Goal: Task Accomplishment & Management: Use online tool/utility

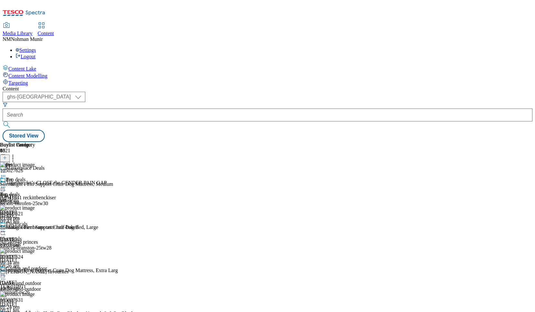
scroll to position [117, 0]
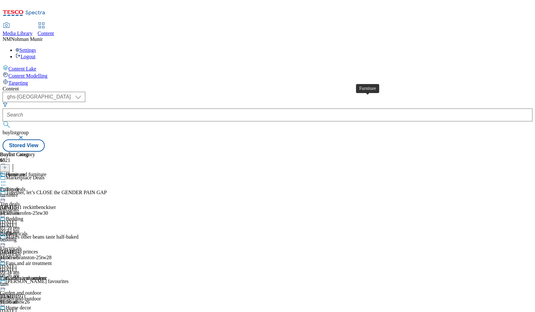
click at [25, 172] on div "Furniture" at bounding box center [15, 175] width 19 height 6
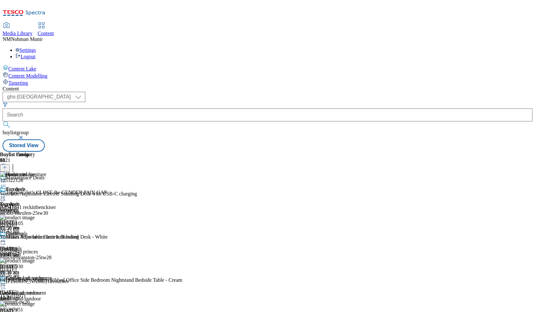
click at [6, 193] on icon at bounding box center [3, 196] width 6 height 6
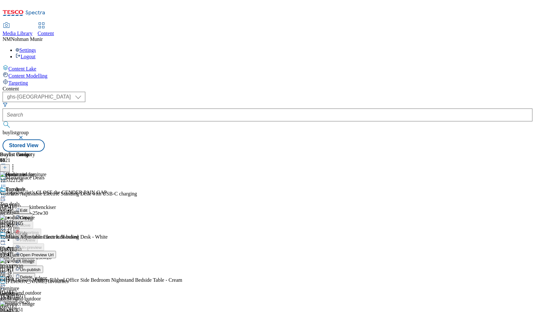
click at [41, 267] on span "Un-publish" at bounding box center [30, 269] width 21 height 5
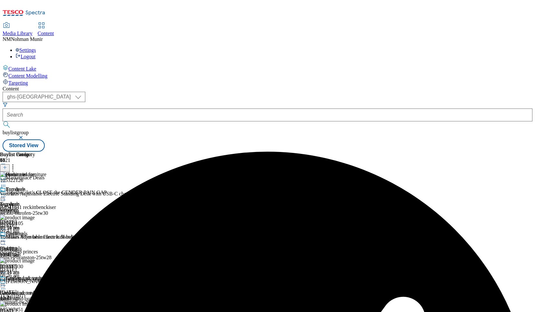
click at [6, 193] on icon at bounding box center [3, 196] width 6 height 6
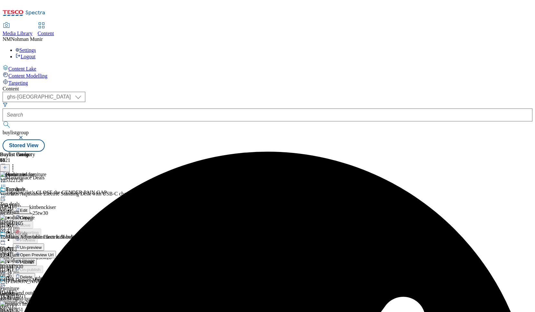
click at [42, 245] on span "Un-preview" at bounding box center [31, 247] width 22 height 5
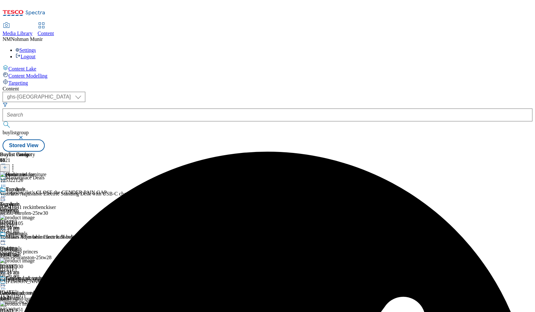
scroll to position [0, 36]
click at [7, 165] on icon at bounding box center [5, 167] width 5 height 5
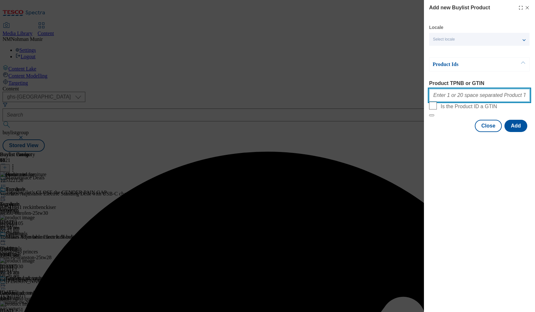
click at [492, 97] on input "Product TPNB or GTIN" at bounding box center [479, 95] width 101 height 13
paste input "105250470 105250483 105250482"
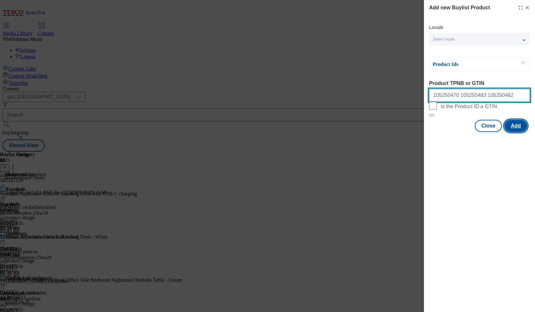
type input "105250470 105250483 105250482"
click at [519, 132] on button "Add" at bounding box center [515, 126] width 23 height 12
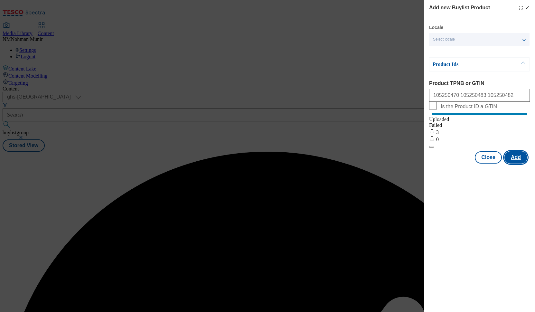
scroll to position [0, 0]
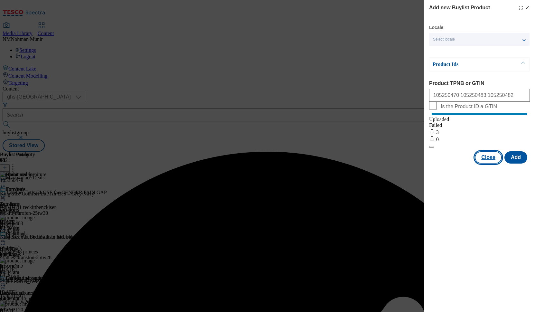
click at [489, 164] on button "Close" at bounding box center [488, 157] width 27 height 12
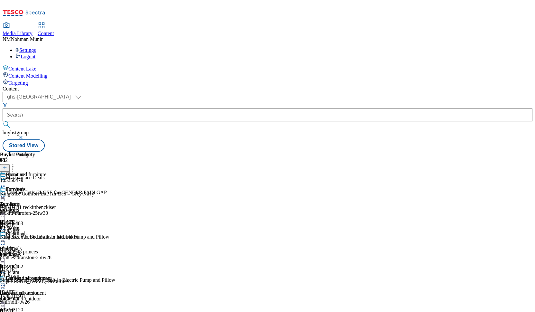
scroll to position [223, 0]
click at [6, 193] on icon at bounding box center [3, 196] width 6 height 6
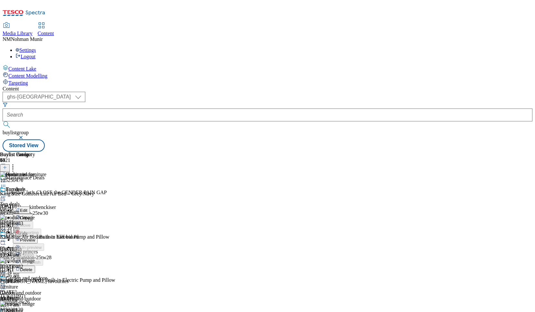
click at [35, 238] on span "Preview" at bounding box center [27, 240] width 15 height 5
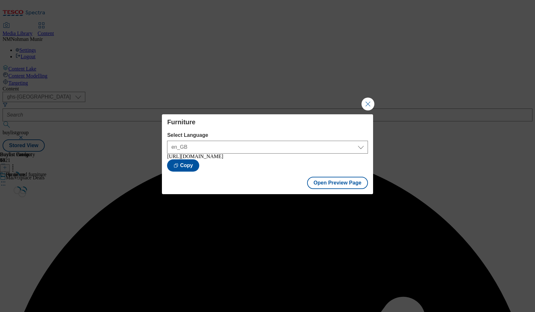
scroll to position [0, 0]
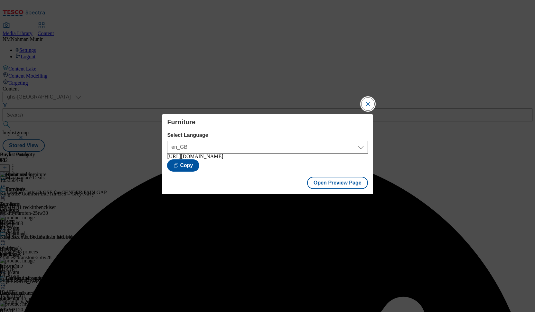
click at [371, 100] on button "Close Modal" at bounding box center [367, 104] width 13 height 13
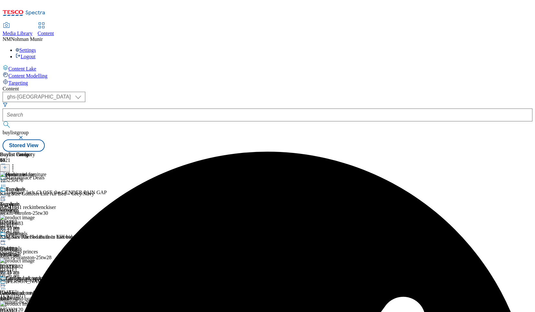
click at [6, 193] on icon at bounding box center [3, 196] width 6 height 6
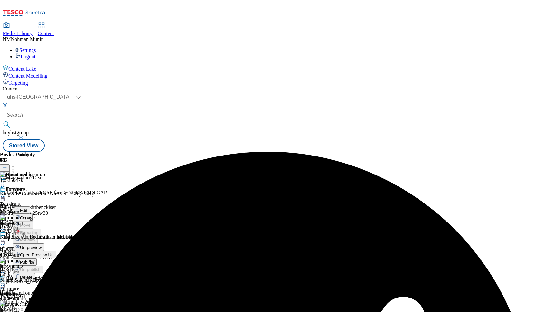
click at [34, 260] on span "Publish" at bounding box center [27, 262] width 14 height 5
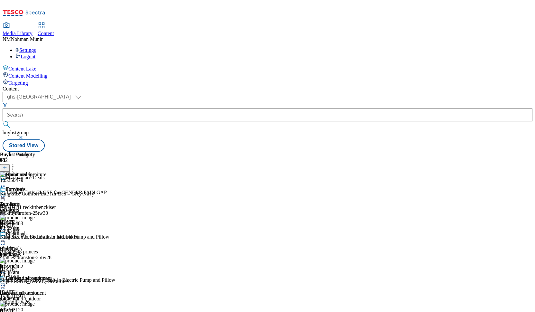
click at [6, 193] on icon at bounding box center [3, 196] width 6 height 6
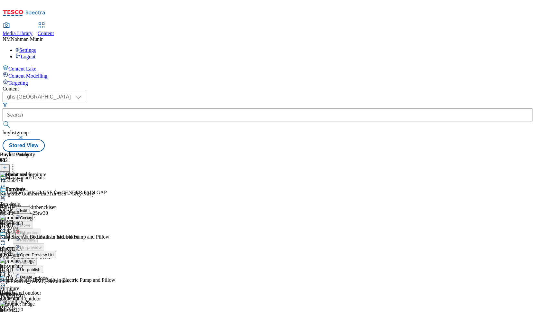
click at [6, 193] on icon at bounding box center [3, 196] width 6 height 6
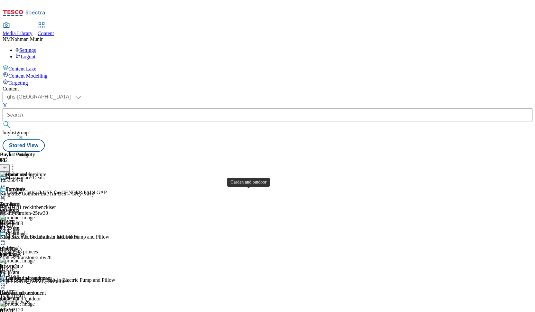
scroll to position [58, 0]
click at [51, 251] on div "electricals" at bounding box center [25, 254] width 51 height 6
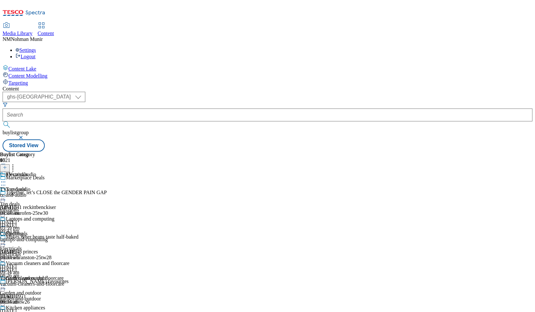
scroll to position [117, 0]
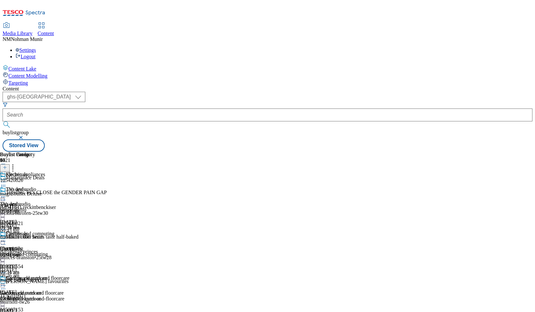
scroll to position [0, 36]
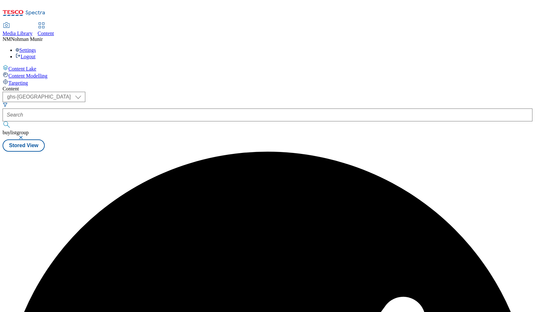
scroll to position [0, 0]
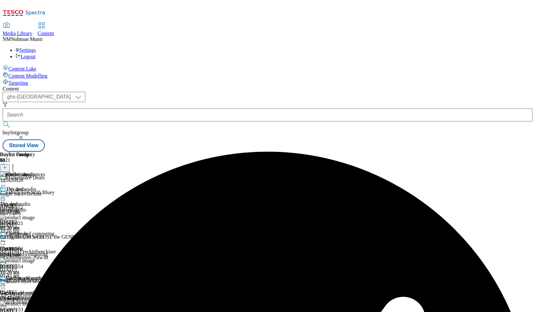
click at [6, 179] on icon at bounding box center [3, 182] width 6 height 6
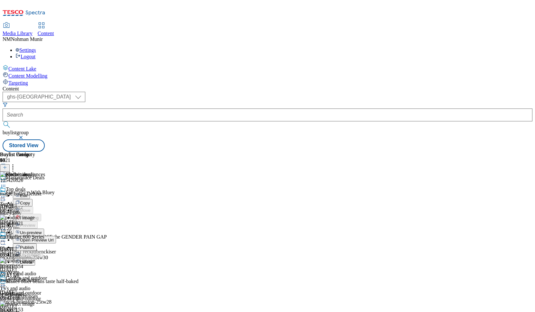
click at [42, 230] on span "Un-preview" at bounding box center [31, 232] width 22 height 5
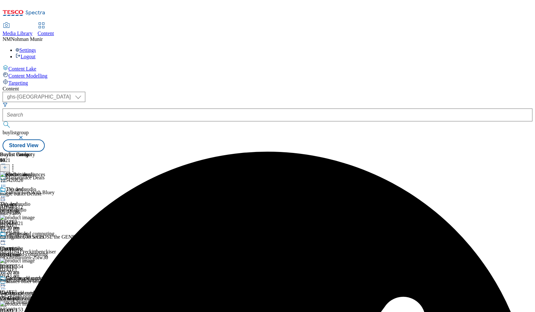
scroll to position [0, 36]
click at [7, 165] on icon at bounding box center [5, 167] width 5 height 5
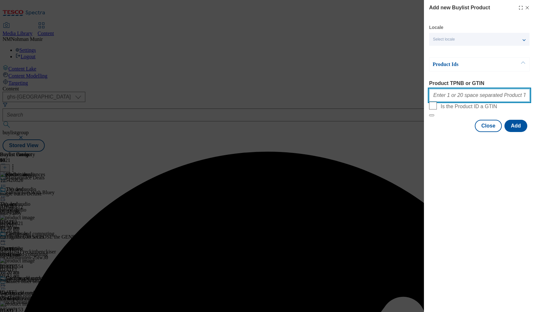
click at [449, 102] on input "Product TPNB or GTIN" at bounding box center [479, 95] width 101 height 13
paste input "105250491"
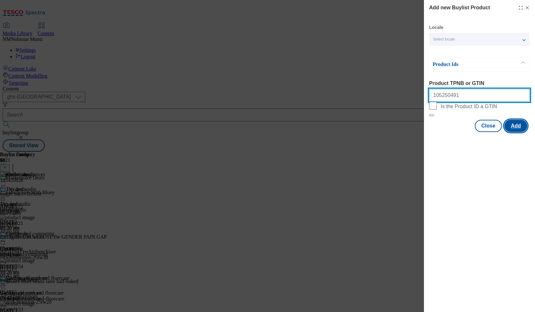
type input "105250491"
click at [520, 132] on button "Add" at bounding box center [515, 126] width 23 height 12
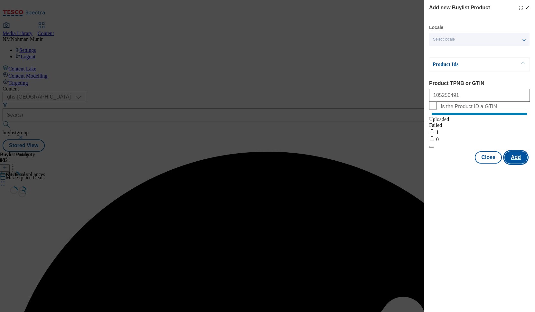
scroll to position [0, 0]
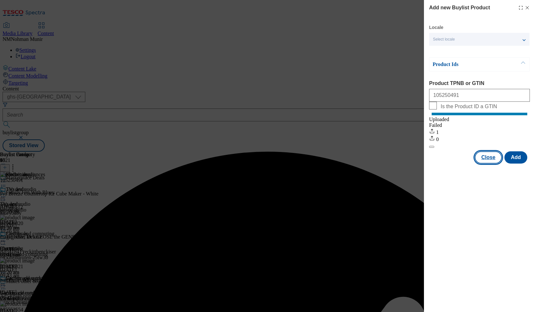
click at [487, 164] on button "Close" at bounding box center [488, 157] width 27 height 12
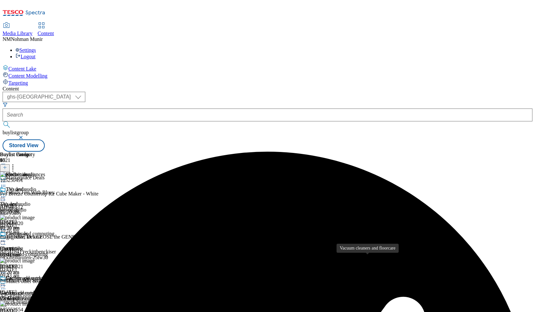
scroll to position [0, 36]
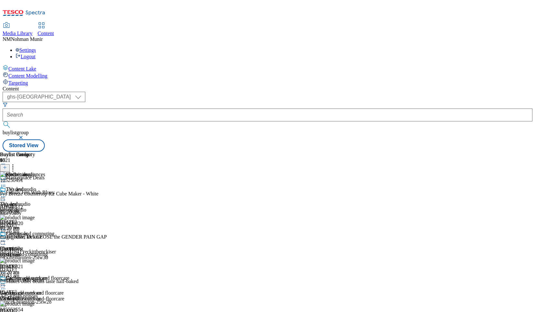
click at [14, 164] on circle at bounding box center [13, 164] width 1 height 1
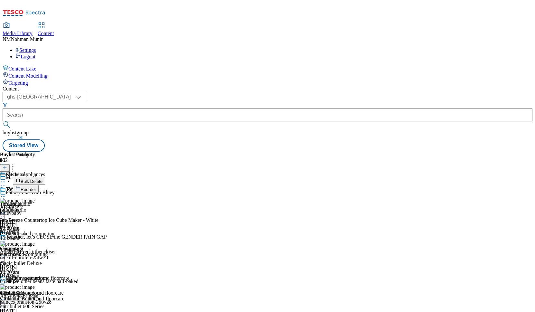
click at [39, 185] on button "Reorder" at bounding box center [26, 189] width 26 height 8
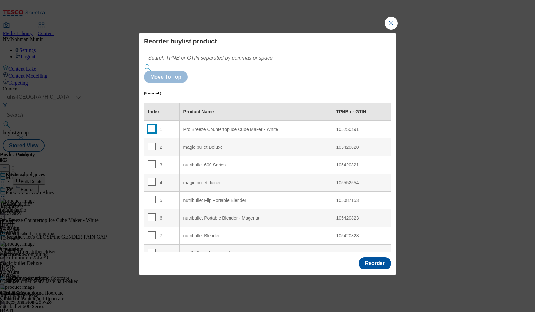
click at [152, 125] on input "Modal" at bounding box center [152, 129] width 8 height 8
checkbox input "true"
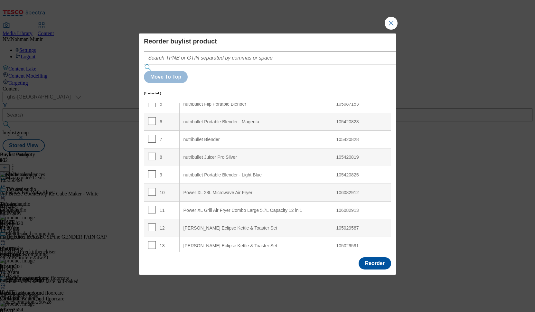
scroll to position [97, 0]
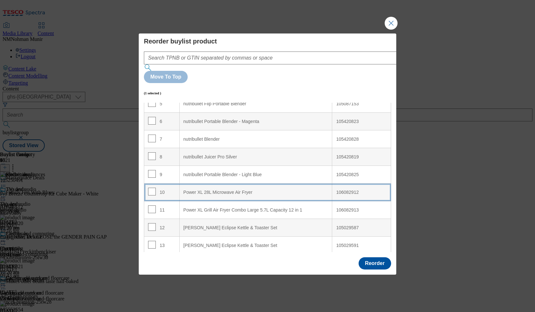
click at [192, 190] on div "Power XL 28L Microwave Air Fryer" at bounding box center [255, 193] width 145 height 6
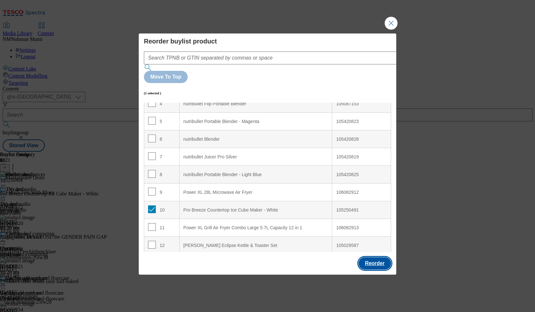
click at [368, 257] on button "Reorder" at bounding box center [375, 263] width 33 height 12
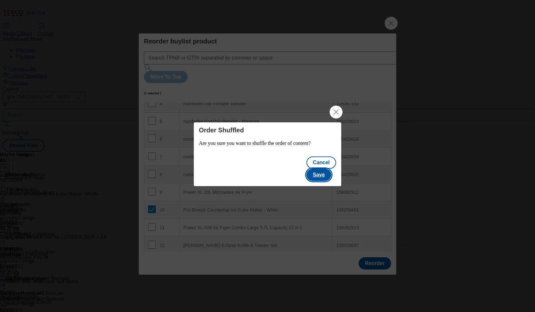
click at [327, 172] on button "Save" at bounding box center [318, 175] width 25 height 12
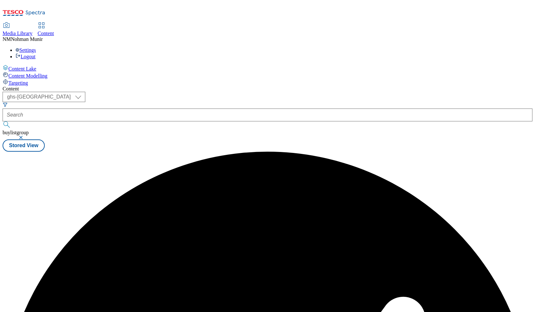
scroll to position [0, 0]
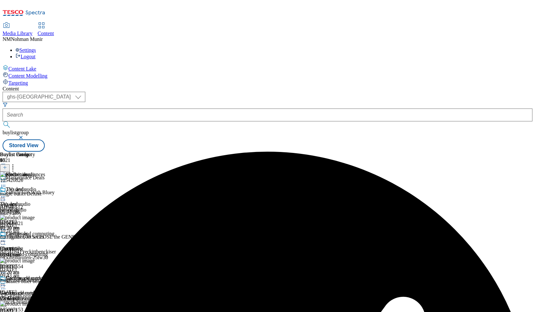
click at [6, 179] on icon at bounding box center [3, 182] width 6 height 6
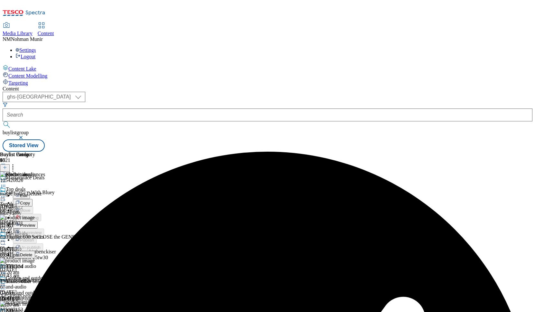
click at [38, 221] on button "Preview" at bounding box center [25, 224] width 25 height 7
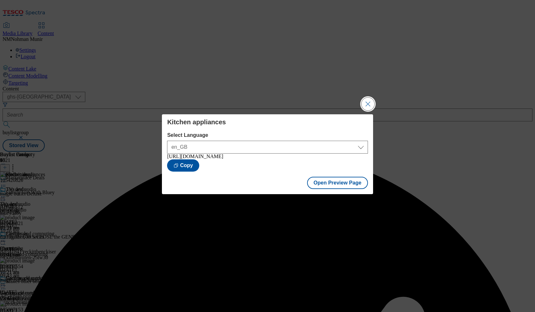
click at [366, 98] on button "Close Modal" at bounding box center [367, 104] width 13 height 13
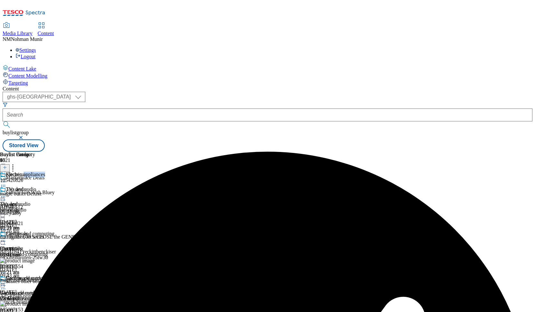
drag, startPoint x: 366, startPoint y: 96, endPoint x: 422, endPoint y: 100, distance: 56.1
click at [70, 172] on div "Kitchen appliances" at bounding box center [35, 179] width 70 height 15
drag, startPoint x: 422, startPoint y: 100, endPoint x: 418, endPoint y: 100, distance: 3.9
click at [6, 179] on icon at bounding box center [3, 182] width 6 height 6
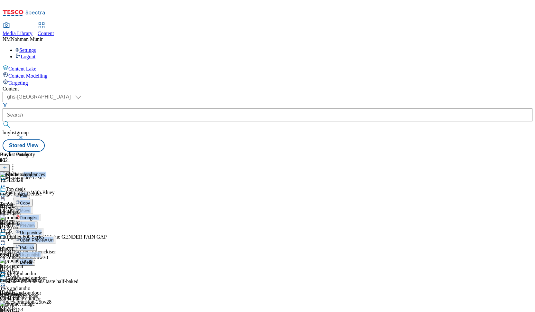
click at [34, 245] on span "Publish" at bounding box center [27, 247] width 14 height 5
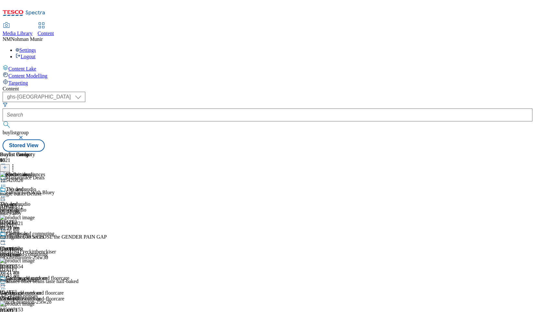
scroll to position [351, 0]
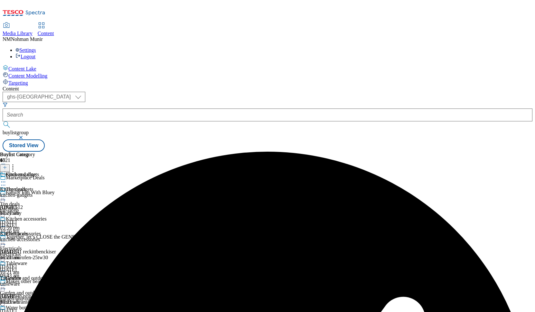
click at [6, 179] on icon at bounding box center [3, 182] width 6 height 6
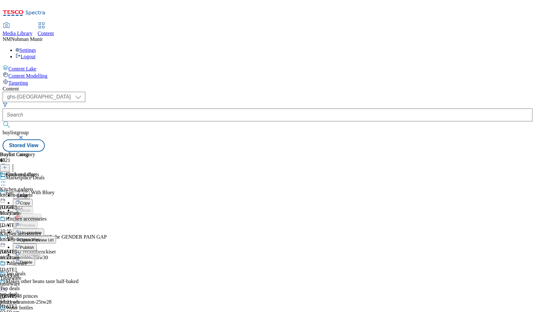
click at [42, 230] on span "Un-preview" at bounding box center [31, 232] width 22 height 5
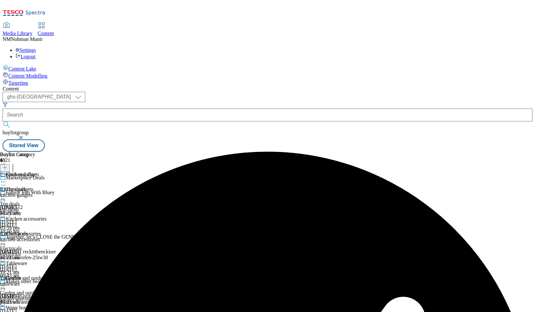
click at [16, 163] on icon at bounding box center [13, 166] width 6 height 6
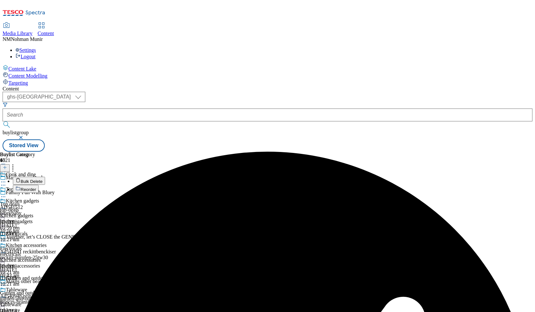
click at [47, 152] on header "Buylist Category 4 Bulk Delete Reorder" at bounding box center [23, 172] width 47 height 41
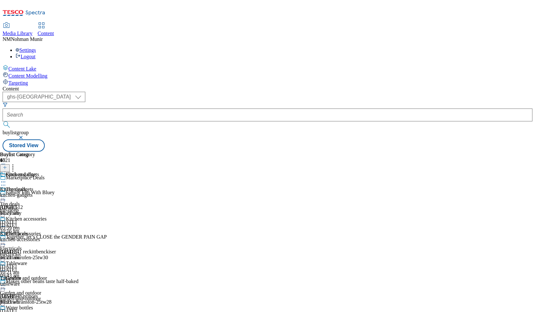
click at [6, 179] on icon at bounding box center [3, 182] width 6 height 6
click at [39, 172] on div "Kitchen gadgets" at bounding box center [22, 175] width 33 height 6
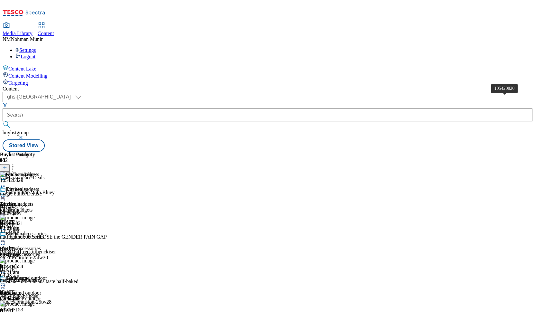
scroll to position [0, 36]
click at [7, 165] on icon at bounding box center [5, 167] width 5 height 5
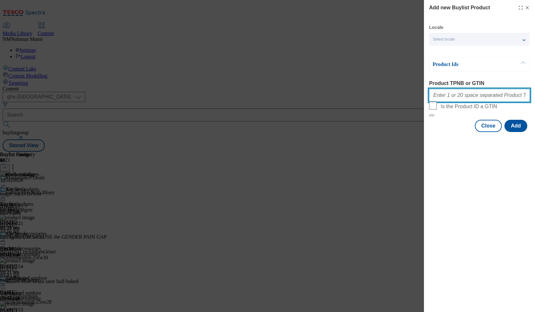
click at [476, 97] on input "Product TPNB or GTIN" at bounding box center [479, 95] width 101 height 13
paste input "105250491"
type input "105250491"
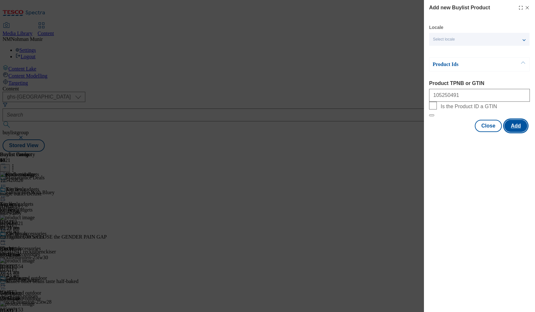
click at [514, 132] on button "Add" at bounding box center [515, 126] width 23 height 12
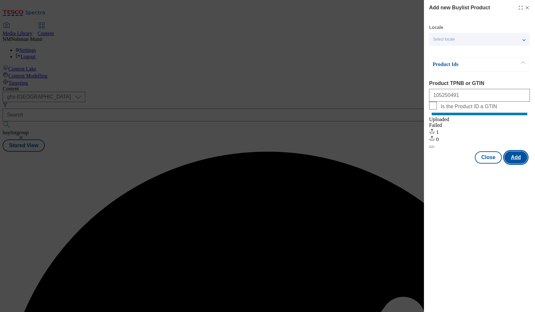
scroll to position [0, 0]
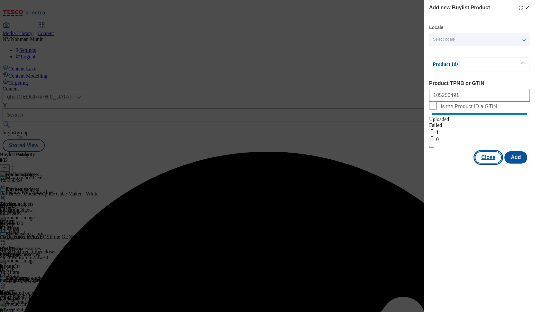
click at [493, 164] on button "Close" at bounding box center [488, 157] width 27 height 12
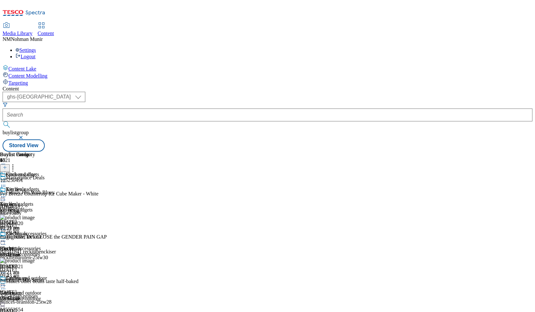
scroll to position [0, 36]
click at [16, 163] on icon at bounding box center [13, 166] width 6 height 6
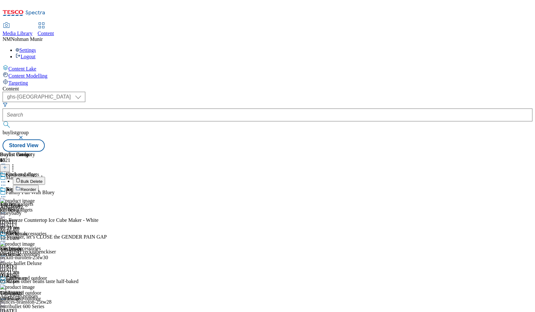
click at [39, 185] on button "Reorder" at bounding box center [26, 189] width 26 height 8
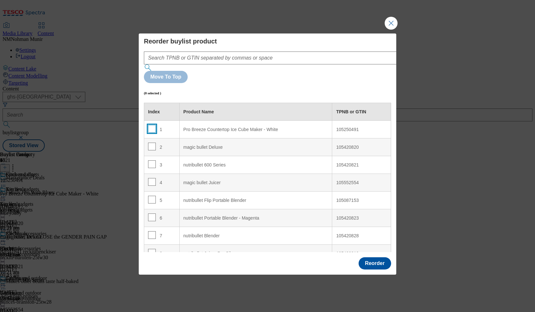
click at [153, 125] on input "Modal" at bounding box center [152, 129] width 8 height 8
checkbox input "true"
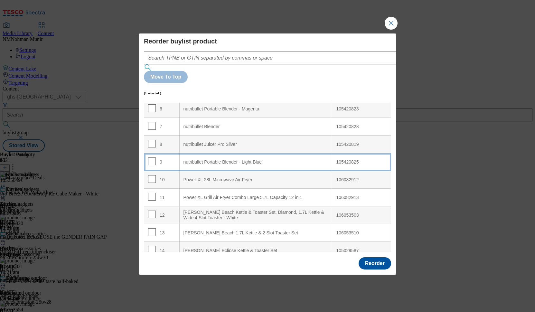
click at [206, 153] on Blue "nutribullet Portable Blender - Light Blue" at bounding box center [255, 162] width 153 height 18
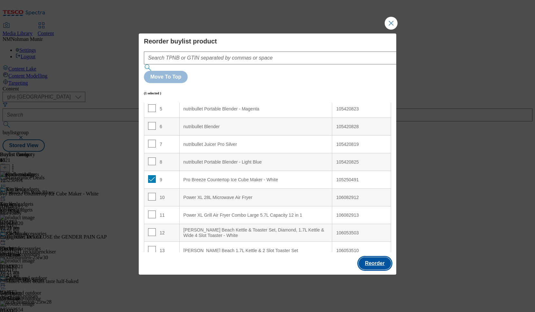
click at [371, 257] on button "Reorder" at bounding box center [375, 263] width 33 height 12
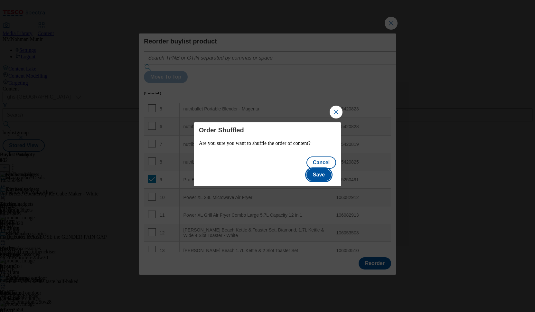
click at [323, 169] on button "Save" at bounding box center [318, 175] width 25 height 12
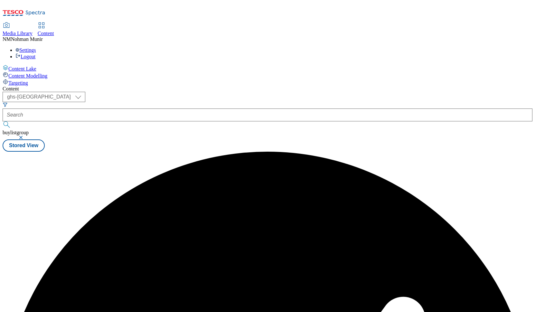
scroll to position [0, 0]
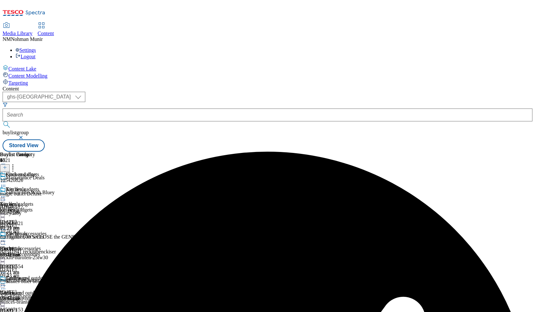
click at [6, 193] on icon at bounding box center [3, 196] width 6 height 6
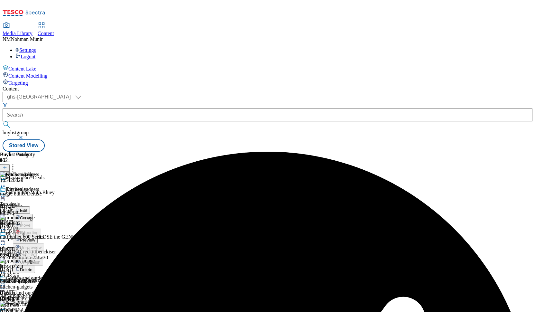
click at [38, 236] on button "Preview" at bounding box center [25, 239] width 25 height 7
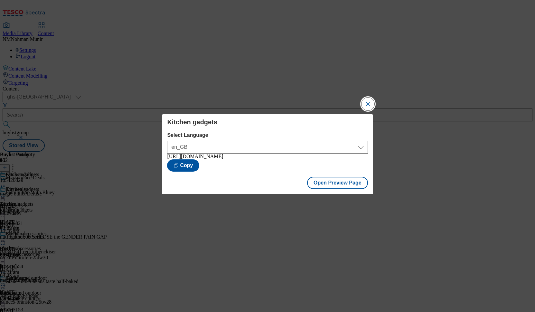
click at [366, 100] on button "Close Modal" at bounding box center [367, 104] width 13 height 13
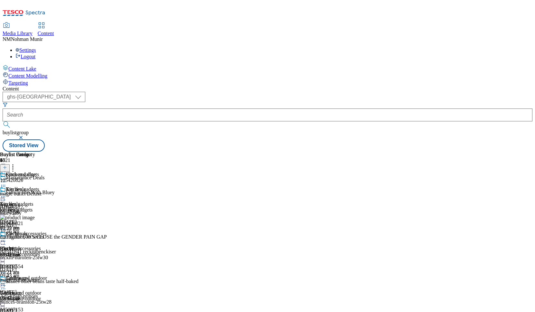
click at [6, 193] on icon at bounding box center [3, 196] width 6 height 6
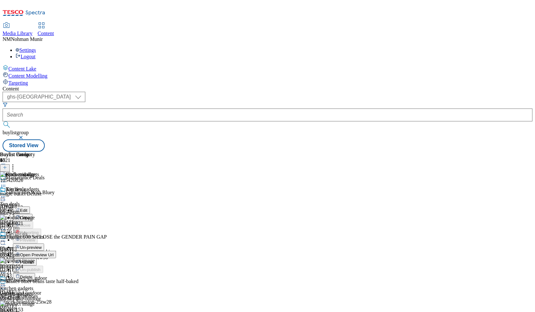
click at [34, 260] on span "Publish" at bounding box center [27, 262] width 14 height 5
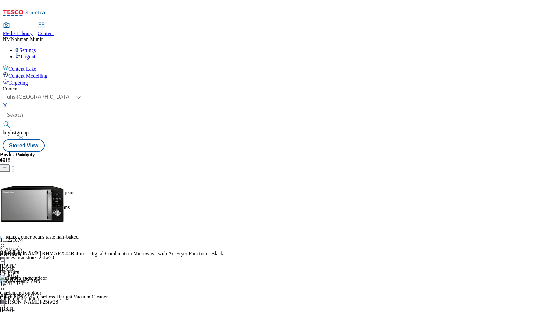
scroll to position [105, 0]
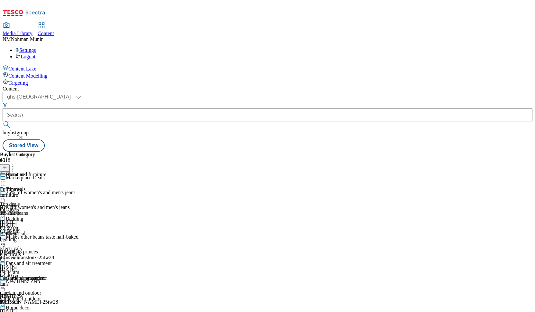
click at [52, 192] on div "furniture" at bounding box center [26, 195] width 52 height 6
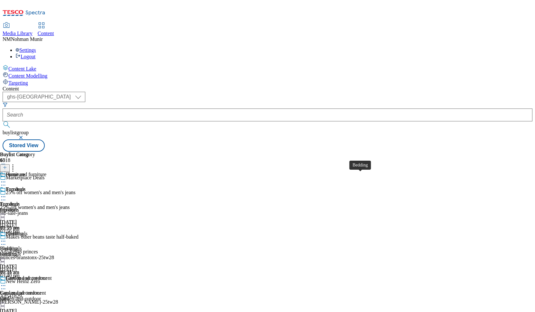
scroll to position [0, 36]
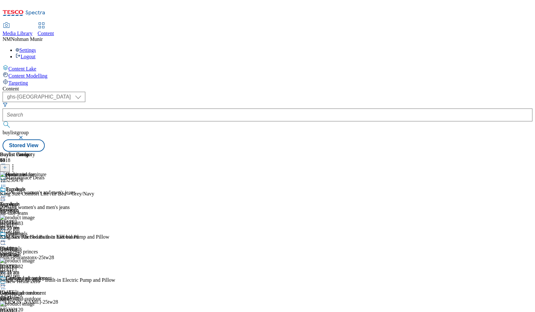
click at [6, 193] on icon at bounding box center [3, 196] width 6 height 6
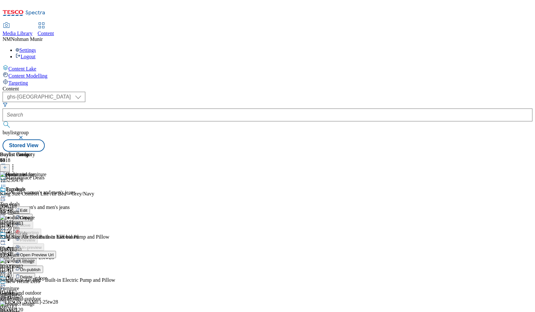
click at [41, 267] on span "Un-publish" at bounding box center [30, 269] width 21 height 5
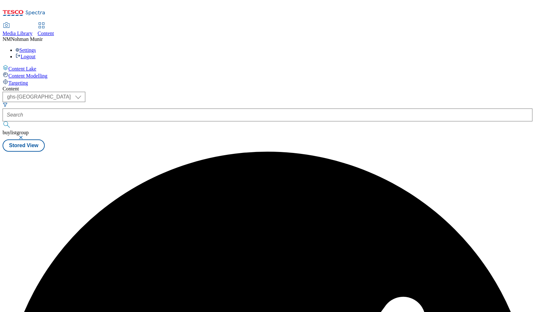
scroll to position [0, 0]
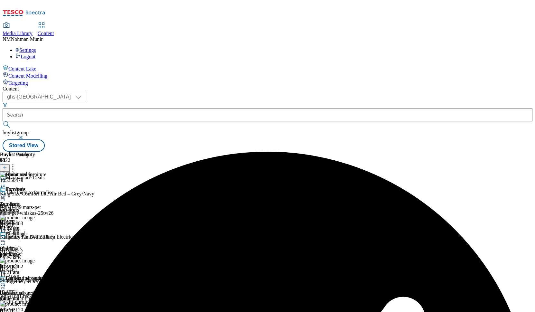
click at [6, 193] on icon at bounding box center [3, 196] width 6 height 6
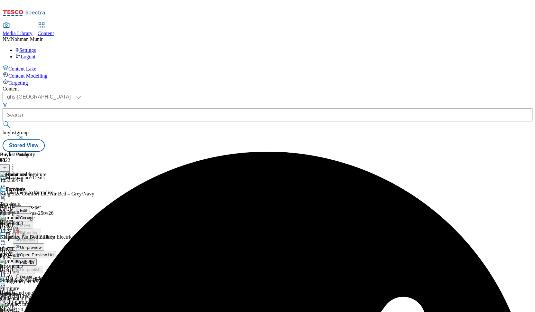
click at [42, 245] on span "Un-preview" at bounding box center [31, 247] width 22 height 5
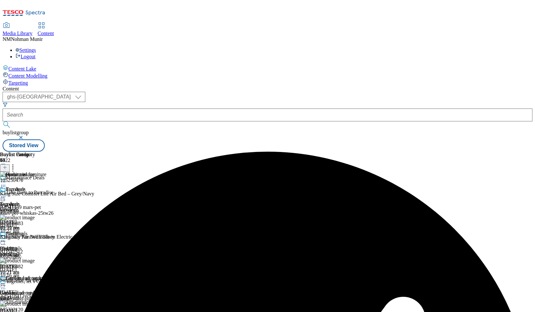
scroll to position [0, 36]
click at [5, 272] on circle at bounding box center [5, 272] width 1 height 1
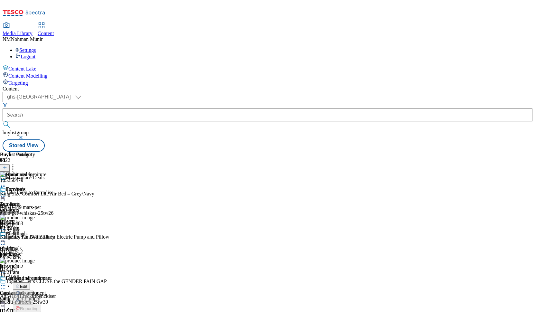
click at [35, 312] on button "Delete" at bounding box center [24, 315] width 22 height 7
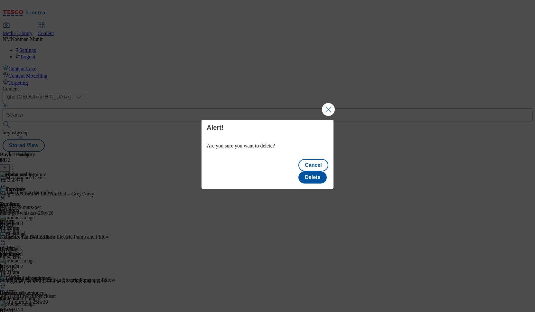
scroll to position [0, 0]
click at [320, 174] on button "Delete" at bounding box center [312, 177] width 28 height 12
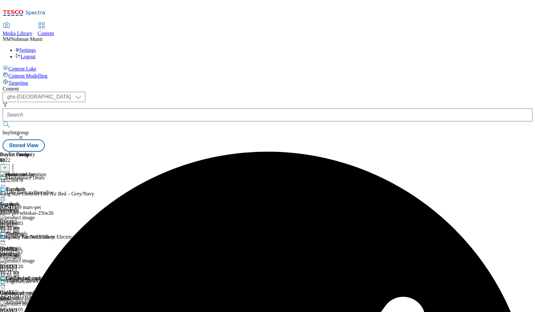
click at [5, 196] on circle at bounding box center [5, 196] width 1 height 1
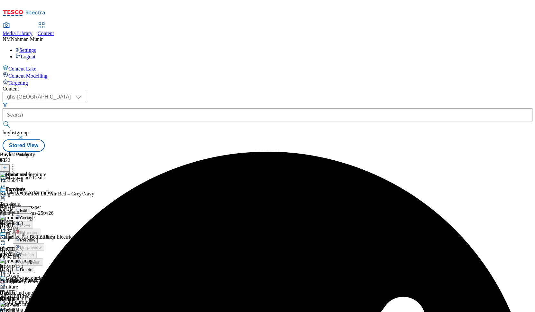
click at [38, 236] on button "Preview" at bounding box center [25, 239] width 25 height 7
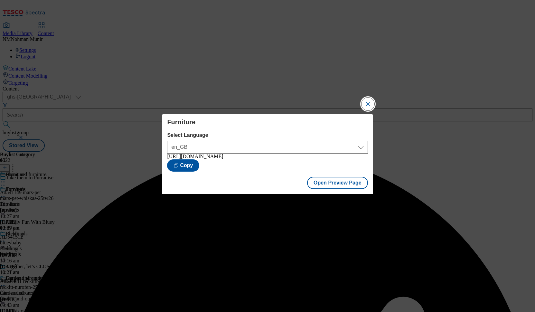
click at [365, 102] on button "Close Modal" at bounding box center [367, 104] width 13 height 13
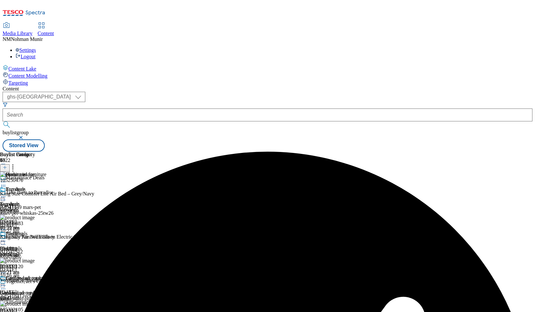
click at [6, 193] on icon at bounding box center [3, 196] width 6 height 6
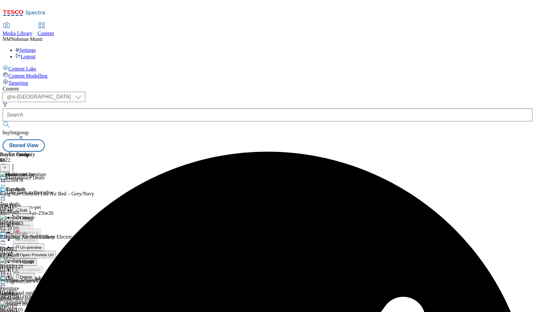
click at [34, 260] on span "Publish" at bounding box center [27, 262] width 14 height 5
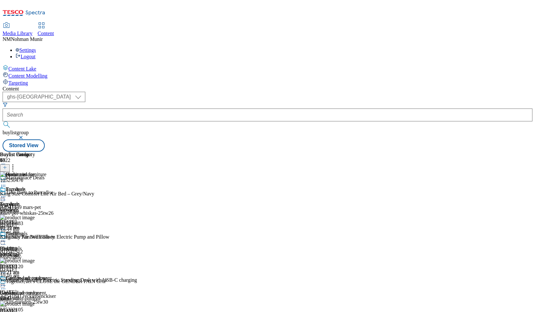
click at [51, 207] on div "top-deals" at bounding box center [25, 210] width 51 height 6
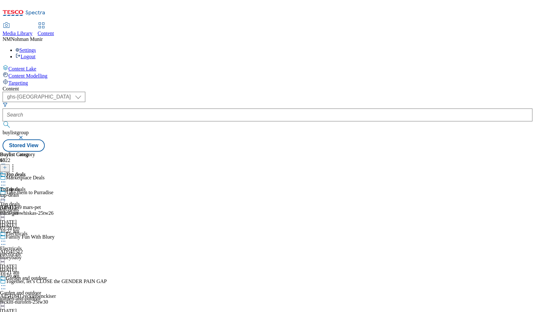
click at [35, 172] on div "Top deals Top deals top-deals 20 Aug 2025 03:59 pm" at bounding box center [17, 194] width 35 height 44
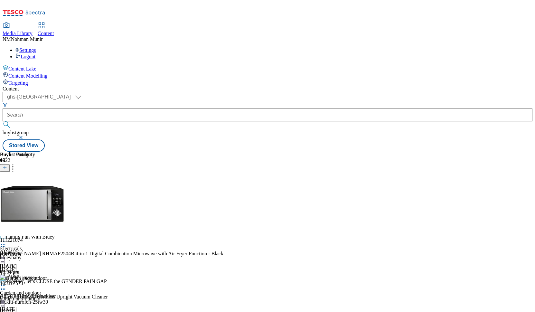
scroll to position [2999, 0]
click at [6, 193] on icon at bounding box center [3, 196] width 6 height 6
click at [41, 267] on span "Un-publish" at bounding box center [30, 269] width 21 height 5
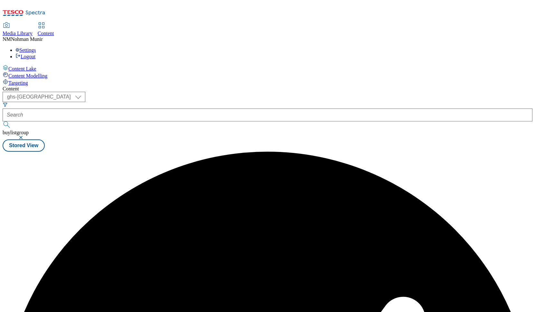
scroll to position [0, 0]
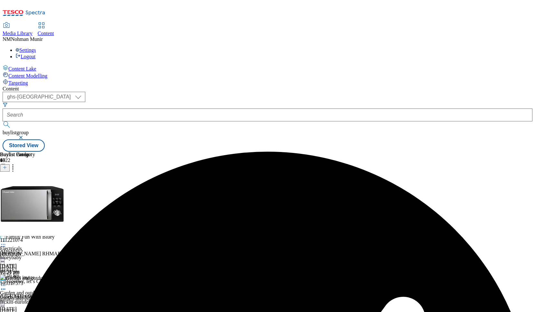
click at [6, 193] on icon at bounding box center [3, 196] width 6 height 6
click at [42, 245] on span "Un-preview" at bounding box center [31, 247] width 22 height 5
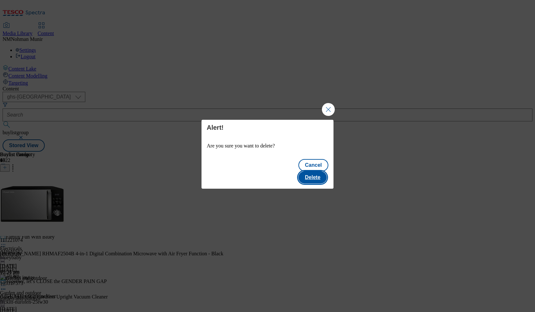
click at [307, 171] on button "Delete" at bounding box center [312, 177] width 28 height 12
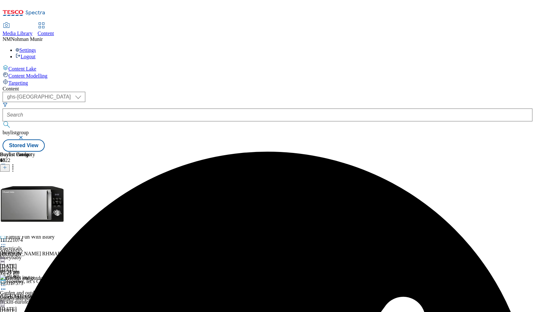
click at [6, 193] on icon at bounding box center [3, 196] width 6 height 6
click at [35, 238] on span "Preview" at bounding box center [27, 240] width 15 height 5
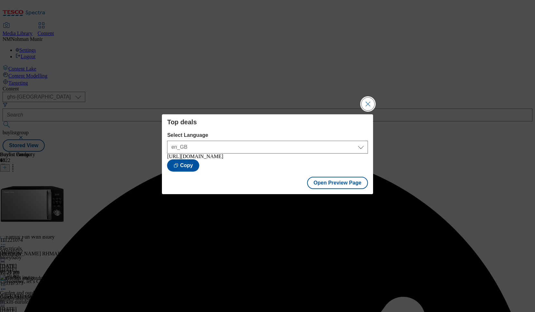
click at [365, 103] on button "Close Modal" at bounding box center [367, 104] width 13 height 13
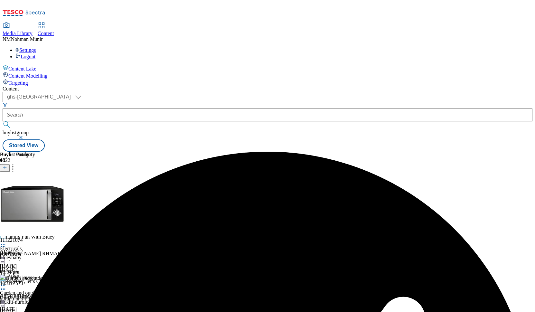
click at [6, 193] on icon at bounding box center [3, 196] width 6 height 6
click at [34, 260] on span "Publish" at bounding box center [27, 262] width 14 height 5
